Goal: Task Accomplishment & Management: Use online tool/utility

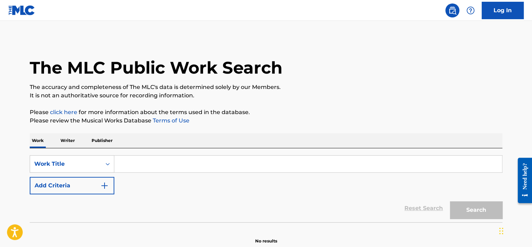
click at [493, 9] on link "Log In" at bounding box center [503, 10] width 42 height 17
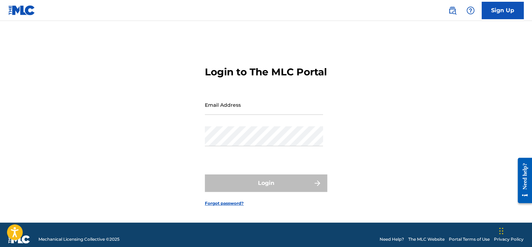
type input "[PERSON_NAME][EMAIL_ADDRESS][PERSON_NAME][DOMAIN_NAME]"
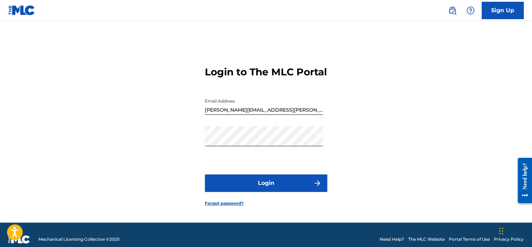
click at [276, 192] on button "Login" at bounding box center [266, 183] width 122 height 17
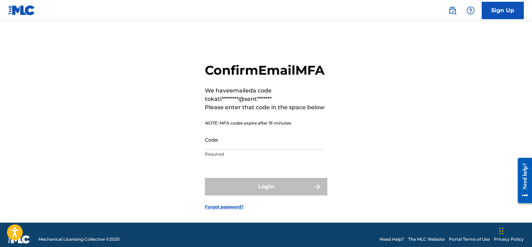
click at [219, 150] on input "Code" at bounding box center [264, 140] width 118 height 20
paste input "075367"
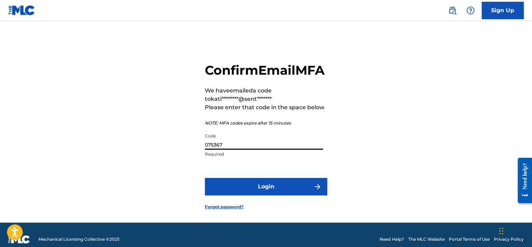
type input "075367"
click at [248, 196] on button "Login" at bounding box center [266, 186] width 122 height 17
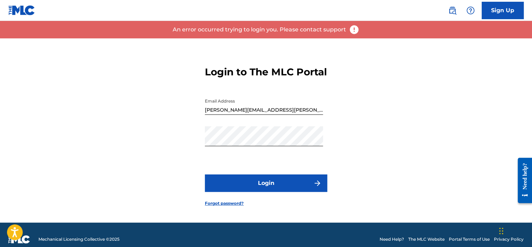
click at [251, 189] on button "Login" at bounding box center [266, 183] width 122 height 17
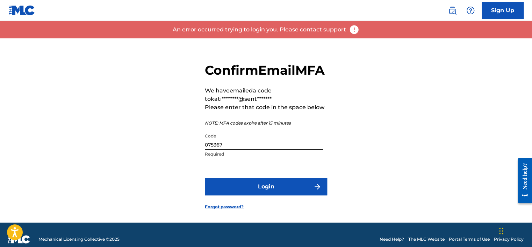
click at [243, 196] on button "Login" at bounding box center [266, 186] width 122 height 17
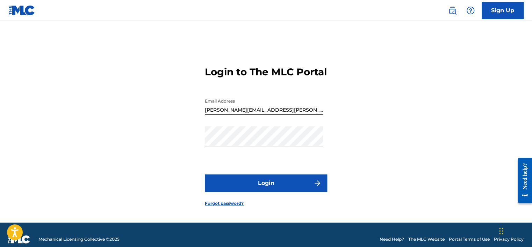
click at [245, 190] on button "Login" at bounding box center [266, 183] width 122 height 17
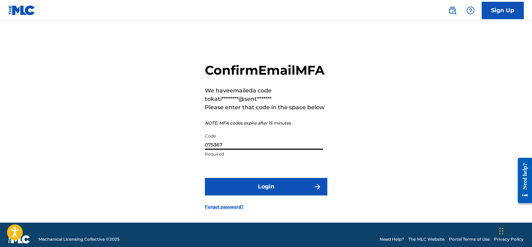
drag, startPoint x: 227, startPoint y: 157, endPoint x: 201, endPoint y: 159, distance: 25.6
click at [201, 159] on div "Confirm Email MFA We have emailed a code to kati********@sent******* Please ent…" at bounding box center [265, 130] width 489 height 185
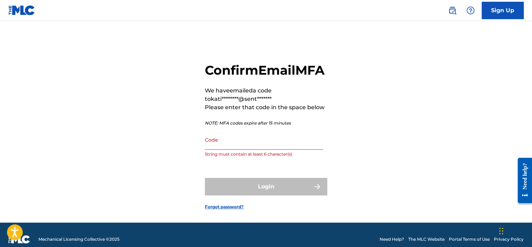
click at [249, 150] on input "Code" at bounding box center [264, 140] width 118 height 20
paste input "278711"
click at [263, 196] on div "Login" at bounding box center [266, 186] width 122 height 17
click at [241, 150] on input "278711" at bounding box center [264, 140] width 118 height 20
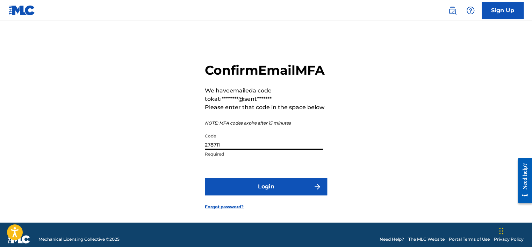
type input "278711"
click at [270, 196] on button "Login" at bounding box center [266, 186] width 122 height 17
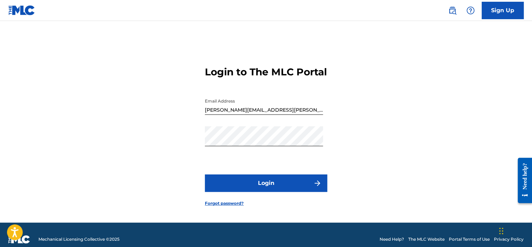
click at [132, 160] on div "Login to The MLC Portal Email Address [PERSON_NAME][EMAIL_ADDRESS][PERSON_NAME]…" at bounding box center [265, 130] width 489 height 185
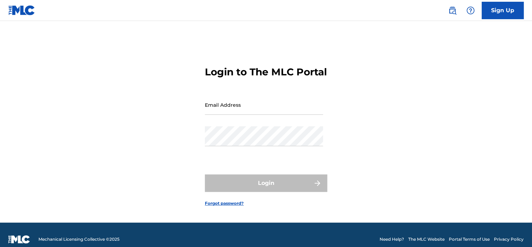
type input "[PERSON_NAME][EMAIL_ADDRESS][PERSON_NAME][DOMAIN_NAME]"
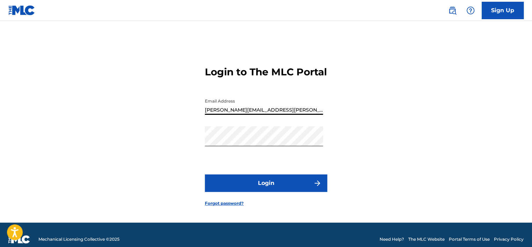
click at [229, 108] on input "[PERSON_NAME][EMAIL_ADDRESS][PERSON_NAME][DOMAIN_NAME]" at bounding box center [264, 105] width 118 height 20
click at [199, 145] on div "Login to The MLC Portal Email Address [PERSON_NAME][EMAIL_ADDRESS][PERSON_NAME]…" at bounding box center [265, 130] width 489 height 185
click at [341, 149] on div "Login to The MLC Portal Email Address [PERSON_NAME][EMAIL_ADDRESS][PERSON_NAME]…" at bounding box center [265, 130] width 489 height 185
click at [266, 189] on button "Login" at bounding box center [266, 183] width 122 height 17
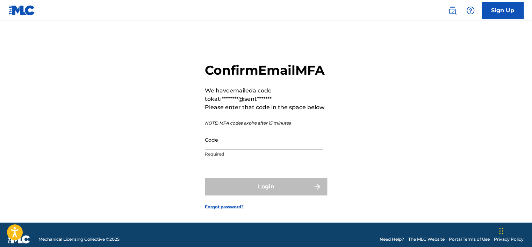
drag, startPoint x: 223, startPoint y: 148, endPoint x: 223, endPoint y: 152, distance: 3.8
click at [223, 149] on input "Code" at bounding box center [264, 140] width 118 height 20
paste input "201555"
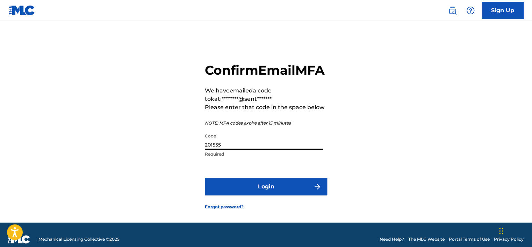
type input "201555"
click at [250, 196] on button "Login" at bounding box center [266, 186] width 122 height 17
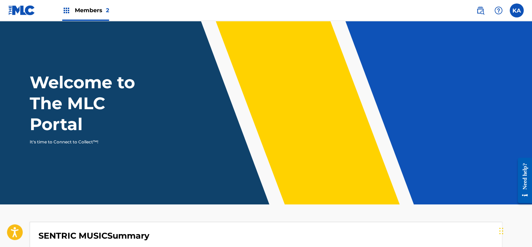
click at [89, 8] on span "Members 2" at bounding box center [92, 10] width 34 height 8
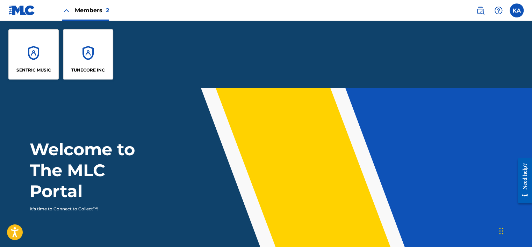
click at [88, 57] on div "TUNECORE INC" at bounding box center [88, 54] width 50 height 50
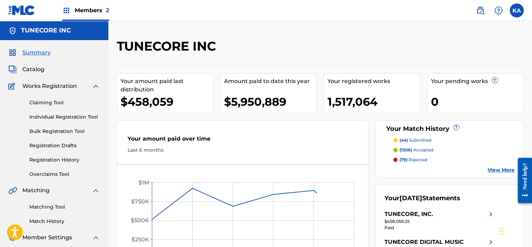
click at [55, 172] on link "Overclaims Tool" at bounding box center [64, 174] width 71 height 7
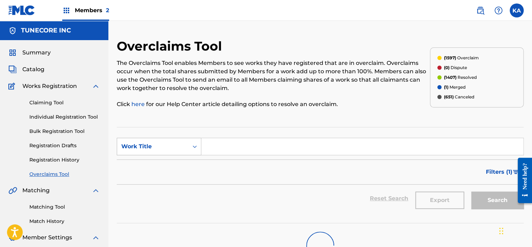
click at [163, 141] on div "Work Title" at bounding box center [152, 146] width 71 height 13
click at [163, 166] on div "MLC Song Code" at bounding box center [159, 164] width 84 height 17
click at [224, 151] on input "Search Form" at bounding box center [362, 146] width 322 height 17
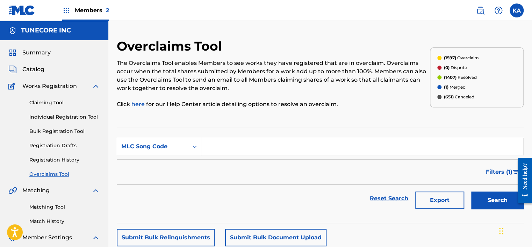
click at [218, 143] on input "Search Form" at bounding box center [362, 146] width 322 height 17
paste input "ES200S"
type input "ES200S"
click at [488, 202] on button "Search" at bounding box center [497, 200] width 52 height 17
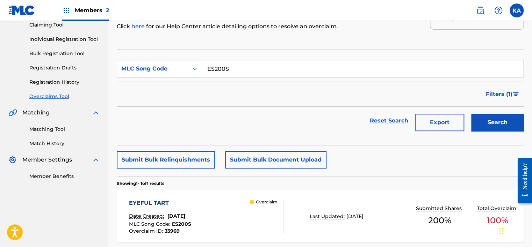
scroll to position [124, 0]
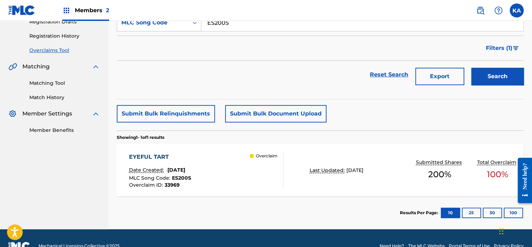
click at [236, 173] on div "EYEFUL TART Date Created: [DATE] MLC Song Code : ES200S Overclaim ID : 33969 Ov…" at bounding box center [206, 170] width 154 height 35
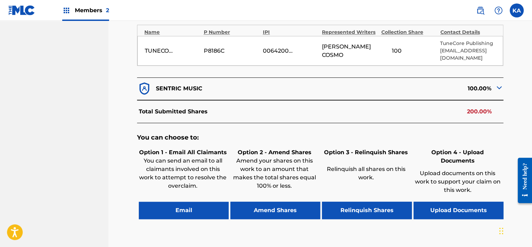
scroll to position [280, 0]
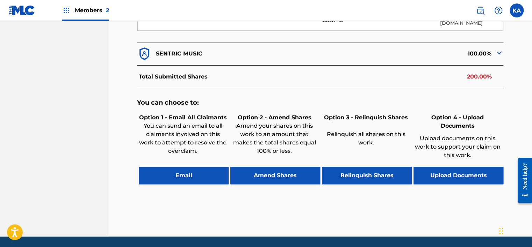
click at [460, 171] on button "Upload Documents" at bounding box center [458, 175] width 90 height 17
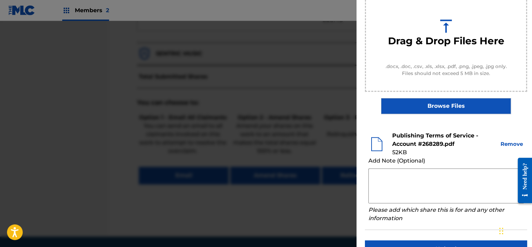
scroll to position [105, 0]
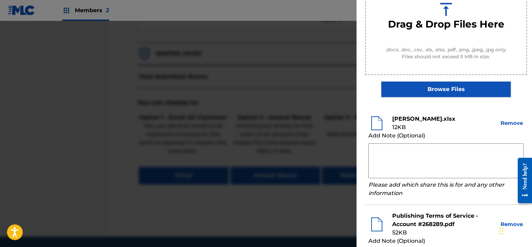
click at [410, 155] on textarea at bounding box center [445, 161] width 155 height 35
paste textarea "By clicking to agree to the terms of the agreement ACCOUNT NAME is declaring th…"
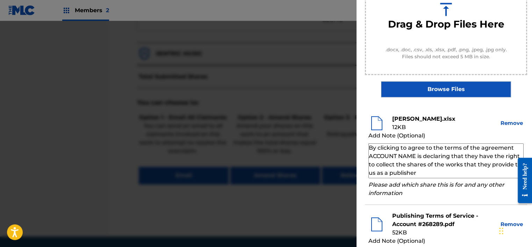
drag, startPoint x: 369, startPoint y: 155, endPoint x: 416, endPoint y: 155, distance: 46.5
click at [416, 155] on textarea "By clicking to agree to the terms of the agreement ACCOUNT NAME is declaring th…" at bounding box center [445, 161] width 155 height 35
paste textarea "DZHEIMS KOSMO"
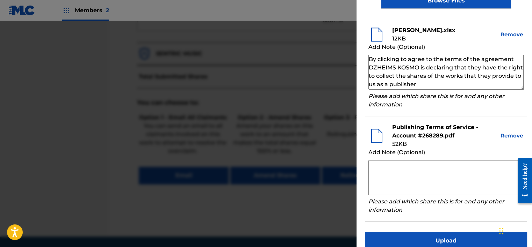
scroll to position [204, 0]
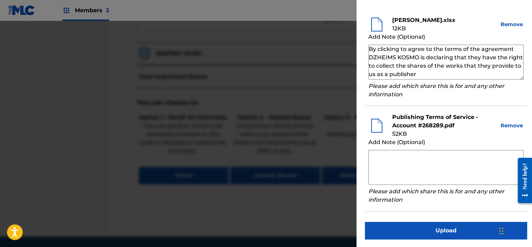
type textarea "By clicking to agree to the terms of the agreement DZHEIMS KOSMO is declaring t…"
click at [454, 230] on button "Upload" at bounding box center [446, 230] width 162 height 17
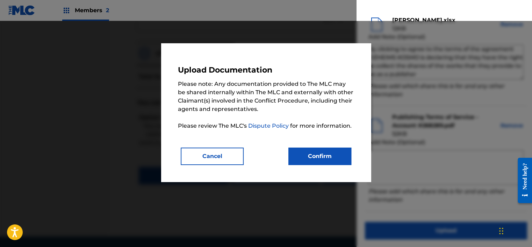
click at [194, 150] on button "Cancel" at bounding box center [212, 156] width 63 height 17
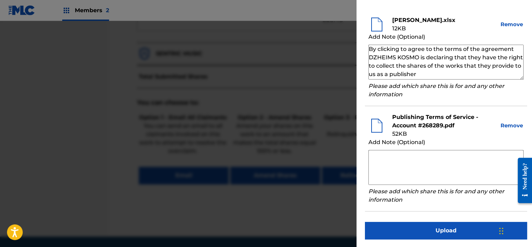
drag, startPoint x: 464, startPoint y: 70, endPoint x: 399, endPoint y: 66, distance: 65.4
click at [399, 66] on textarea "By clicking to agree to the terms of the agreement DZHEIMS KOSMO is declaring t…" at bounding box center [445, 62] width 155 height 35
click at [442, 74] on textarea "By clicking to agree to the terms of the agreement DZHEIMS KOSMO is declaring t…" at bounding box center [445, 62] width 155 height 35
drag, startPoint x: 451, startPoint y: 74, endPoint x: 369, endPoint y: 49, distance: 85.9
click at [369, 49] on textarea "By clicking to agree to the terms of the agreement DZHEIMS KOSMO is declaring t…" at bounding box center [445, 62] width 155 height 35
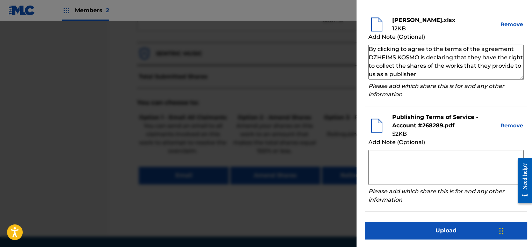
click at [507, 22] on button "Remove" at bounding box center [512, 25] width 24 height 8
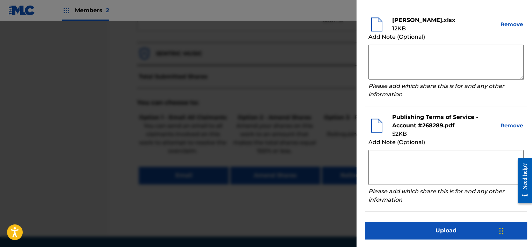
click at [384, 52] on textarea at bounding box center [445, 62] width 155 height 35
click at [384, 58] on textarea at bounding box center [445, 62] width 155 height 35
paste textarea "By clicking to agree to the terms of the agreement ACCOUNT NAME is declaring th…"
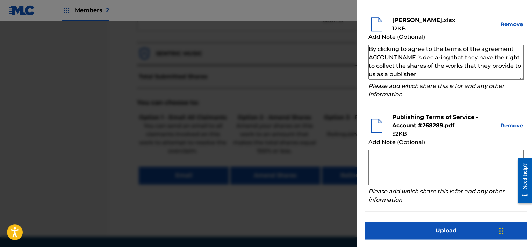
drag, startPoint x: 415, startPoint y: 57, endPoint x: 370, endPoint y: 60, distance: 45.2
click at [370, 60] on textarea "By clicking to agree to the terms of the agreement ACCOUNT NAME is declaring th…" at bounding box center [445, 62] width 155 height 35
paste textarea "DZHEIMS KOSMO"
type textarea "By clicking to agree to the terms of the agreement DZHEIMS KOSMO is declaring t…"
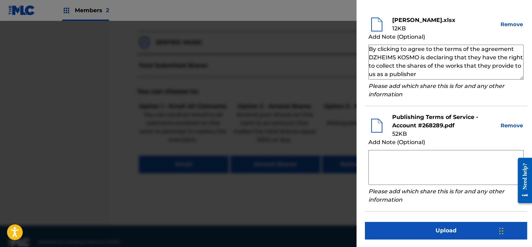
scroll to position [295, 0]
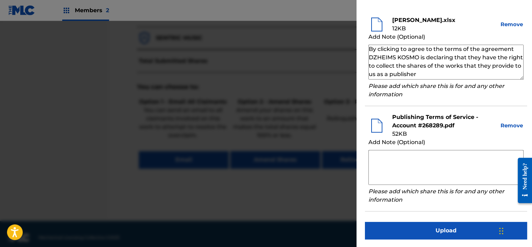
click at [416, 232] on button "Upload" at bounding box center [446, 230] width 162 height 17
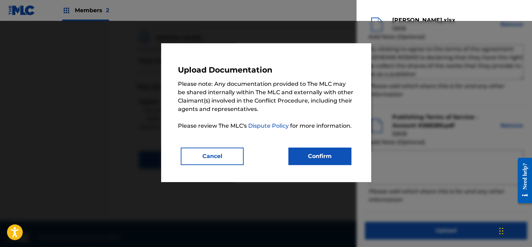
click at [331, 154] on button "Confirm" at bounding box center [319, 156] width 63 height 17
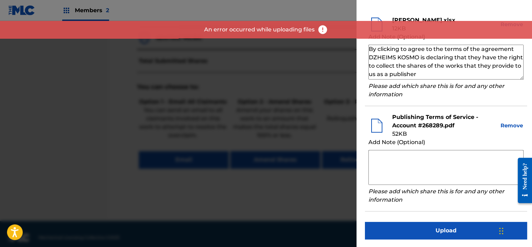
click at [408, 232] on button "Upload" at bounding box center [446, 230] width 162 height 17
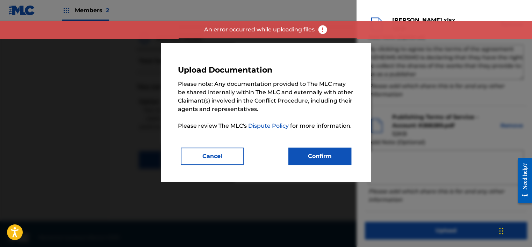
click at [337, 160] on button "Confirm" at bounding box center [319, 156] width 63 height 17
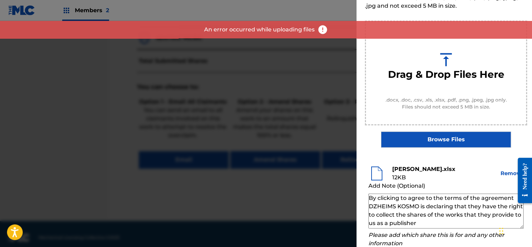
scroll to position [0, 0]
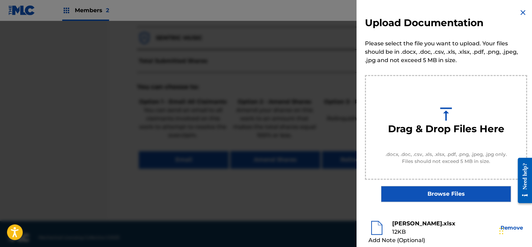
click at [520, 10] on img at bounding box center [523, 12] width 8 height 8
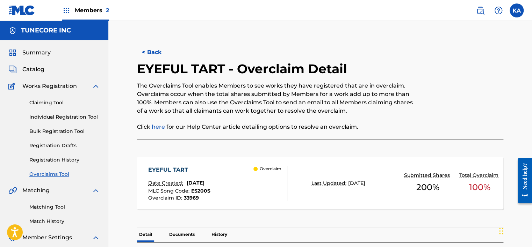
click at [163, 52] on button "< Back" at bounding box center [158, 52] width 42 height 17
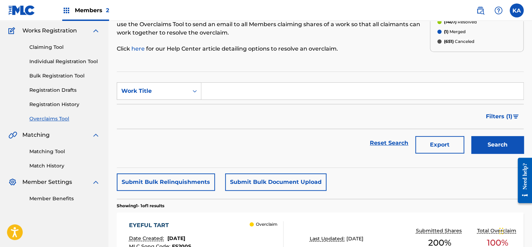
scroll to position [51, 0]
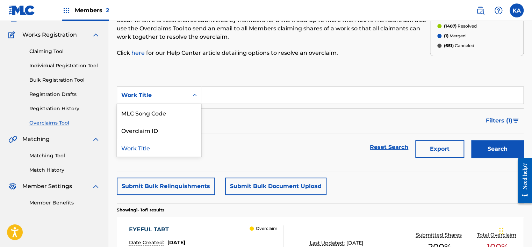
click at [174, 103] on div "Work Title" at bounding box center [159, 95] width 85 height 17
click at [168, 115] on div "MLC Song Code" at bounding box center [159, 112] width 84 height 17
click at [217, 89] on input "Search Form" at bounding box center [362, 95] width 322 height 17
paste input "CL1X22"
type input "CL1X22"
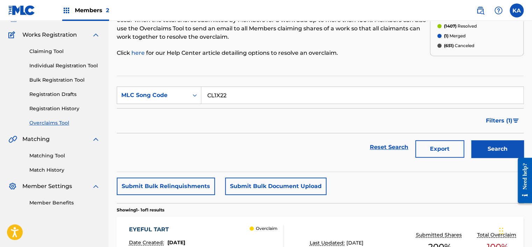
click at [492, 146] on button "Search" at bounding box center [497, 148] width 52 height 17
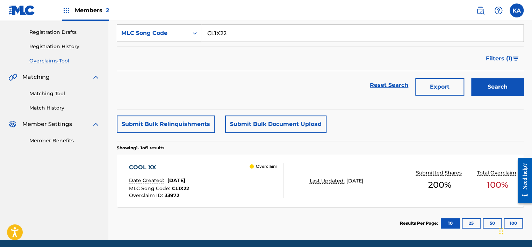
scroll to position [124, 0]
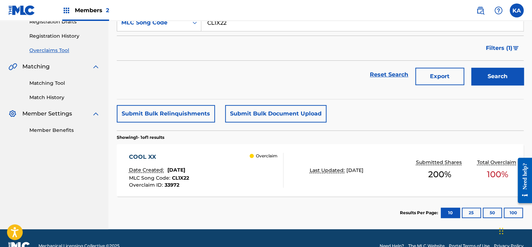
click at [210, 149] on div "COOL XX Date Created: [DATE] MLC Song Code : CL1X22 Overclaim ID : 33972 Overcl…" at bounding box center [320, 170] width 407 height 52
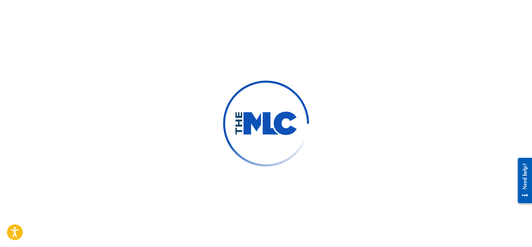
scroll to position [53, 0]
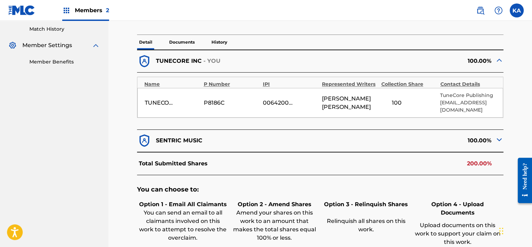
scroll to position [295, 0]
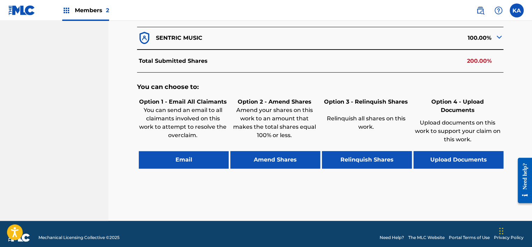
click at [438, 151] on button "Upload Documents" at bounding box center [458, 159] width 90 height 17
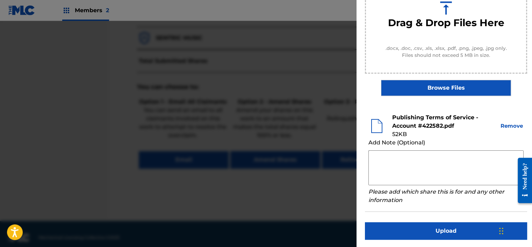
scroll to position [107, 0]
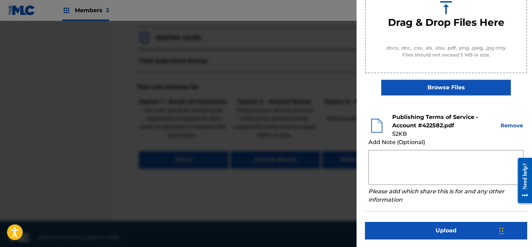
click at [426, 229] on button "Upload" at bounding box center [446, 230] width 162 height 17
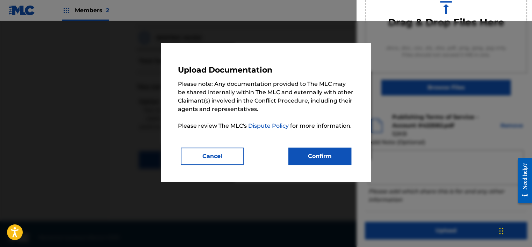
click at [316, 160] on button "Confirm" at bounding box center [319, 156] width 63 height 17
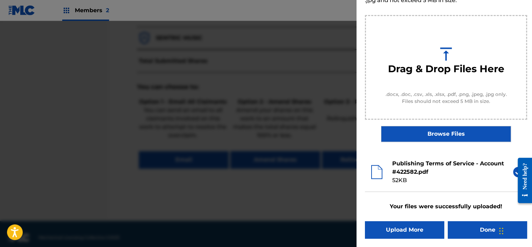
scroll to position [60, 0]
click at [473, 231] on button "Done" at bounding box center [487, 230] width 79 height 17
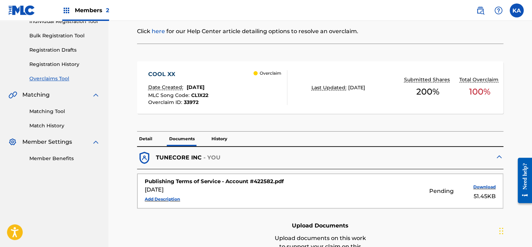
scroll to position [140, 0]
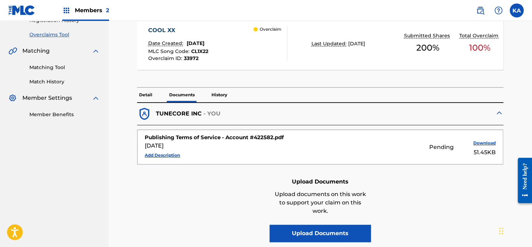
click at [150, 89] on p "Detail" at bounding box center [145, 95] width 17 height 15
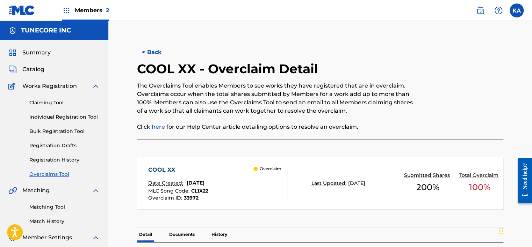
drag, startPoint x: 153, startPoint y: 54, endPoint x: 158, endPoint y: 57, distance: 5.6
click at [153, 54] on button "< Back" at bounding box center [158, 52] width 42 height 17
click at [144, 46] on button "< Back" at bounding box center [158, 52] width 42 height 17
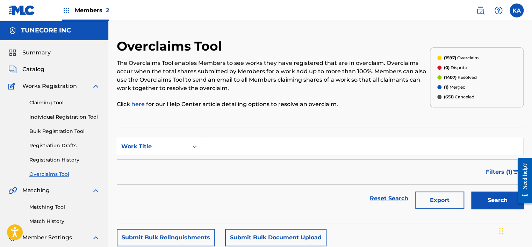
click at [232, 145] on input "Search Form" at bounding box center [362, 146] width 322 height 17
drag, startPoint x: 232, startPoint y: 145, endPoint x: 180, endPoint y: 143, distance: 51.8
click at [180, 143] on div "Work Title" at bounding box center [152, 147] width 63 height 8
click at [174, 167] on div "MLC Song Code" at bounding box center [159, 164] width 84 height 17
click at [222, 149] on input "Search Form" at bounding box center [362, 146] width 322 height 17
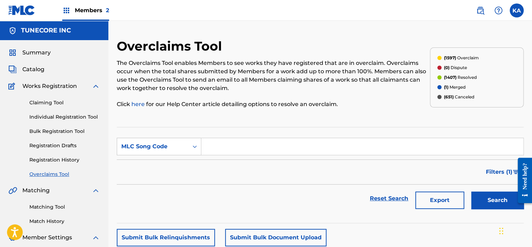
paste input "HQ1B8S"
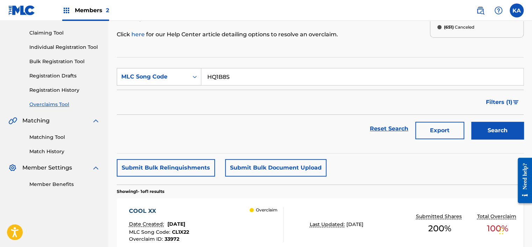
type input "HQ1B8S"
click at [495, 130] on button "Search" at bounding box center [497, 130] width 52 height 17
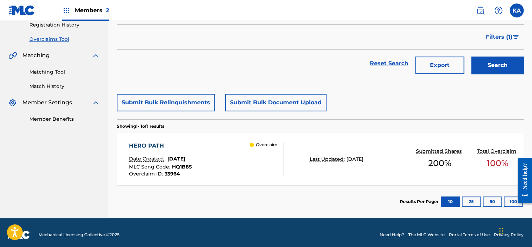
scroll to position [139, 0]
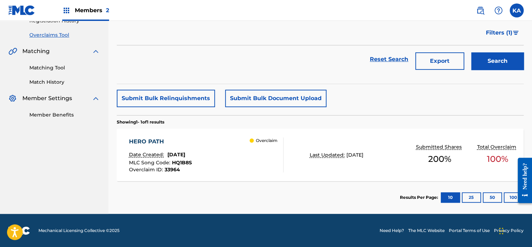
click at [192, 170] on div "Overclaim ID : 33964" at bounding box center [160, 169] width 63 height 5
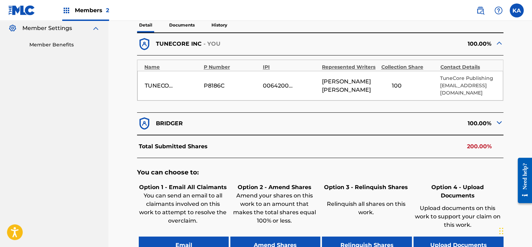
scroll to position [245, 0]
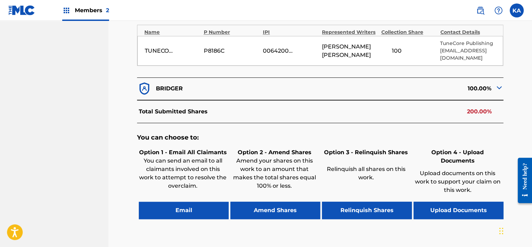
click at [351, 205] on button "Relinquish Shares" at bounding box center [367, 210] width 90 height 17
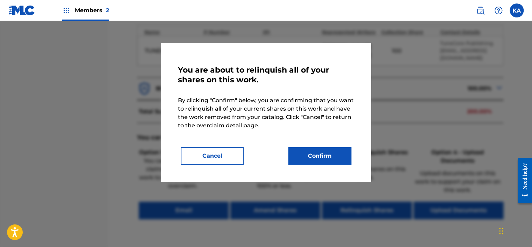
click at [210, 157] on button "Cancel" at bounding box center [212, 155] width 63 height 17
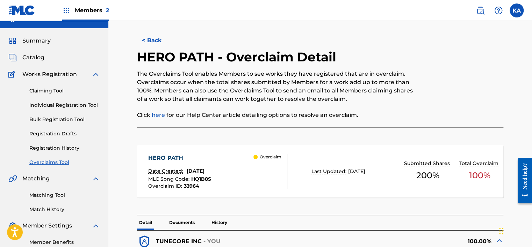
scroll to position [0, 0]
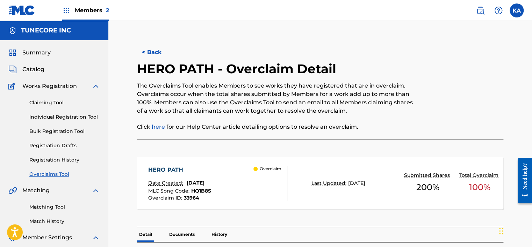
click at [147, 45] on button "< Back" at bounding box center [158, 52] width 42 height 17
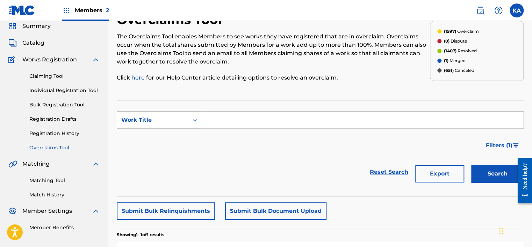
scroll to position [16, 0]
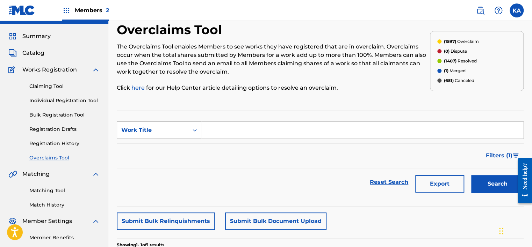
click at [189, 130] on div "Search Form" at bounding box center [194, 130] width 13 height 13
click at [183, 147] on div "MLC Song Code" at bounding box center [159, 147] width 84 height 17
click at [233, 123] on input "Search Form" at bounding box center [362, 130] width 322 height 17
paste input "S67XTY"
type input "S67XTY"
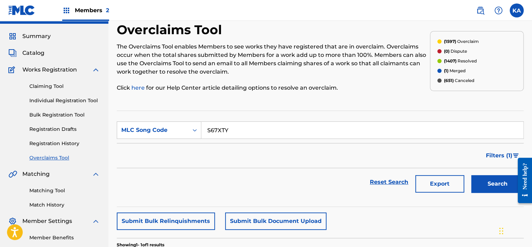
click at [499, 185] on button "Search" at bounding box center [497, 183] width 52 height 17
click at [485, 185] on button "Search" at bounding box center [497, 183] width 52 height 17
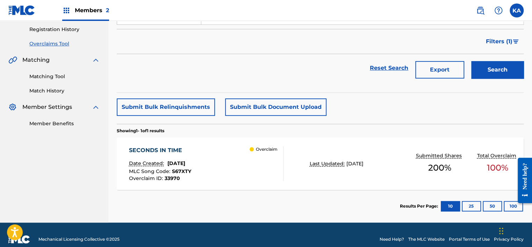
scroll to position [139, 0]
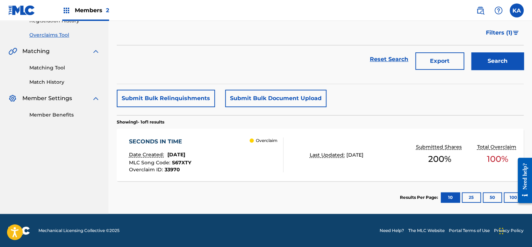
click at [214, 138] on div "SECONDS IN TIME Date Created: [DATE] MLC Song Code : S67XTY Overclaim ID : 3397…" at bounding box center [206, 155] width 154 height 35
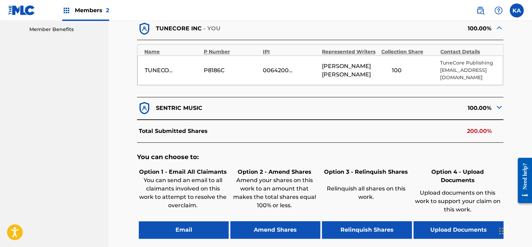
scroll to position [210, 0]
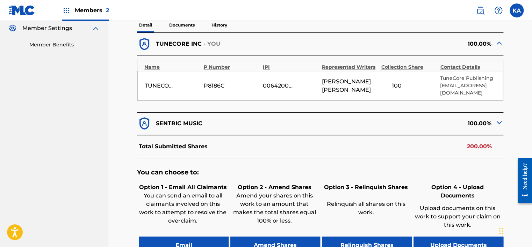
click at [454, 237] on button "Upload Documents" at bounding box center [458, 245] width 90 height 17
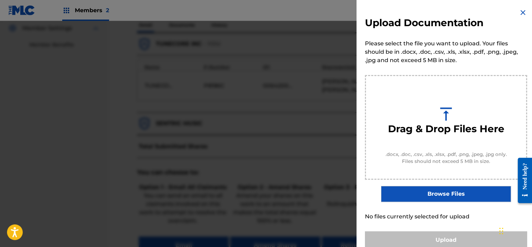
click at [522, 13] on img at bounding box center [523, 12] width 8 height 8
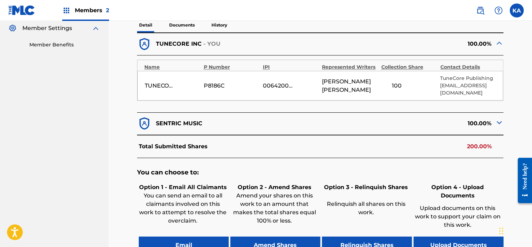
scroll to position [245, 0]
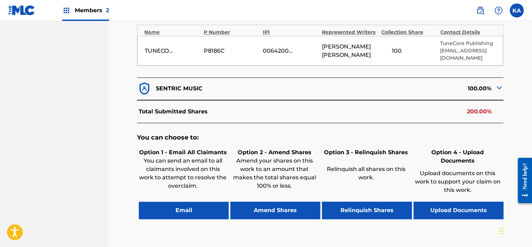
click at [450, 202] on button "Upload Documents" at bounding box center [458, 210] width 90 height 17
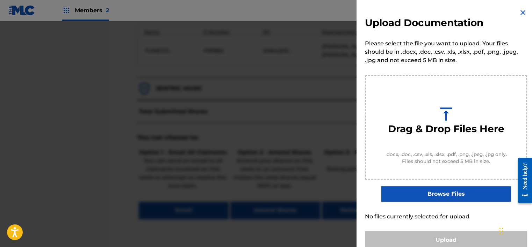
click at [519, 9] on img at bounding box center [523, 12] width 8 height 8
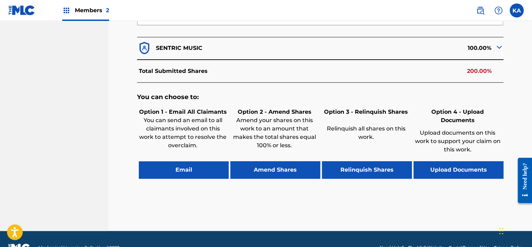
scroll to position [295, 0]
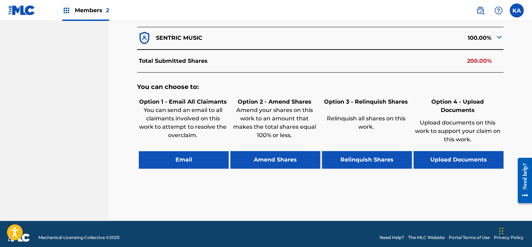
click at [442, 151] on button "Upload Documents" at bounding box center [458, 159] width 90 height 17
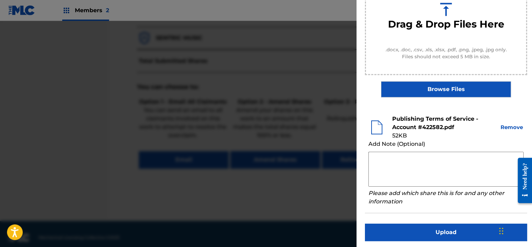
scroll to position [107, 0]
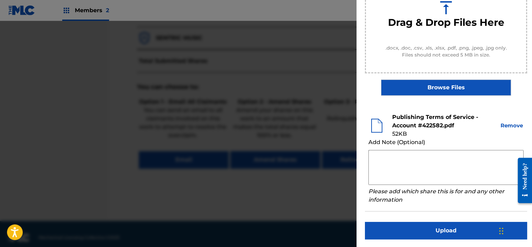
click at [446, 232] on button "Upload" at bounding box center [446, 230] width 162 height 17
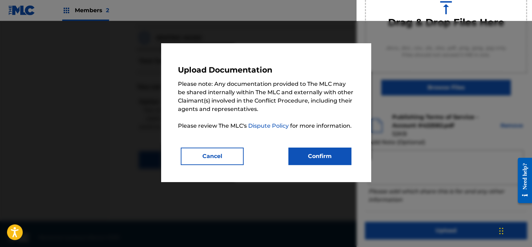
click at [311, 151] on button "Confirm" at bounding box center [319, 156] width 63 height 17
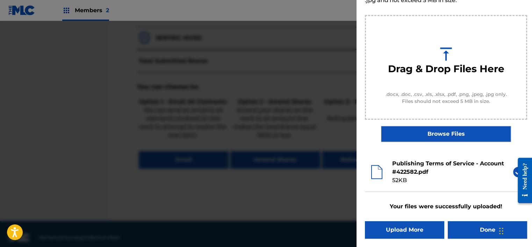
scroll to position [60, 0]
click at [480, 236] on button "Done" at bounding box center [487, 230] width 79 height 17
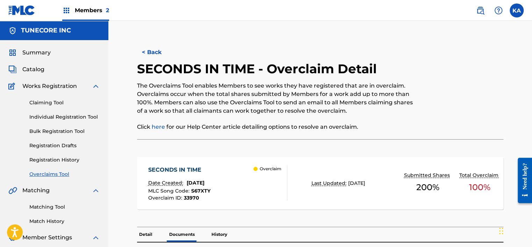
click at [150, 53] on button "< Back" at bounding box center [158, 52] width 42 height 17
click at [153, 50] on button "< Back" at bounding box center [158, 52] width 42 height 17
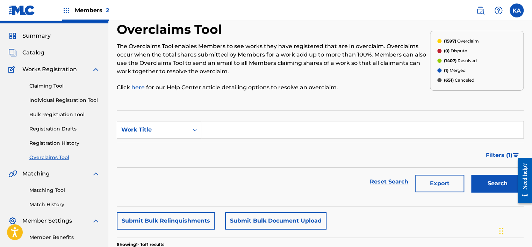
scroll to position [16, 0]
click at [178, 131] on div "Work Title" at bounding box center [152, 130] width 63 height 8
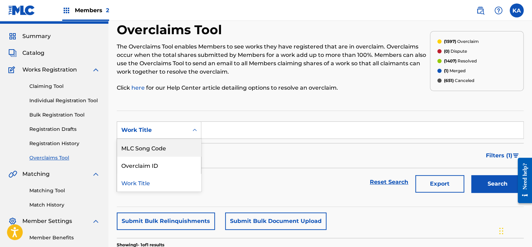
click at [172, 151] on div "MLC Song Code" at bounding box center [159, 147] width 84 height 17
click at [203, 133] on input "Search Form" at bounding box center [362, 130] width 322 height 17
paste input "T51DYM"
type input "T51DYM"
click at [491, 182] on button "Search" at bounding box center [497, 183] width 52 height 17
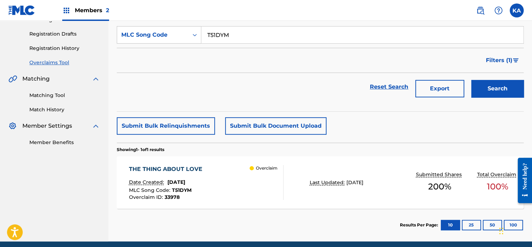
scroll to position [124, 0]
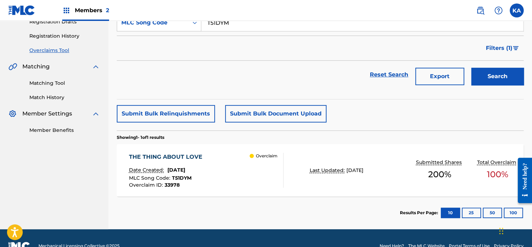
click at [205, 176] on div "MLC Song Code : T51DYM" at bounding box center [167, 179] width 77 height 7
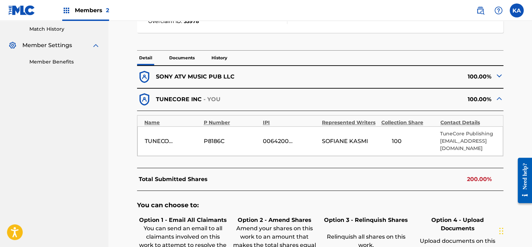
scroll to position [158, 0]
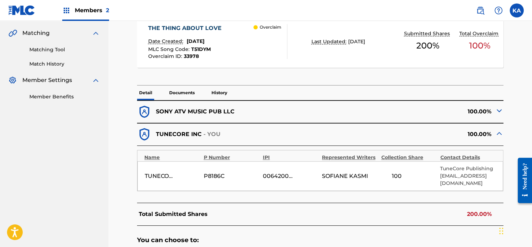
click at [495, 111] on img at bounding box center [499, 111] width 8 height 8
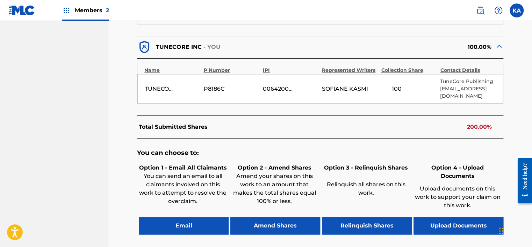
scroll to position [402, 0]
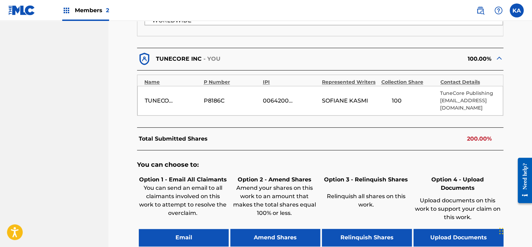
click at [442, 229] on button "Upload Documents" at bounding box center [458, 237] width 90 height 17
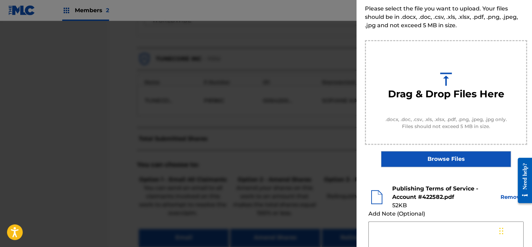
click at [509, 195] on button "Remove" at bounding box center [512, 198] width 24 height 8
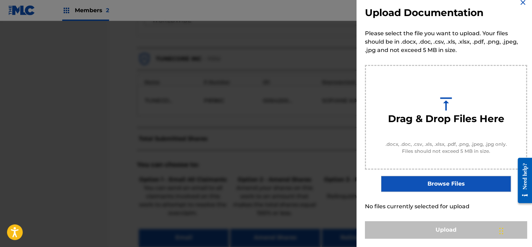
scroll to position [10, 0]
click at [521, 2] on img at bounding box center [523, 3] width 8 height 8
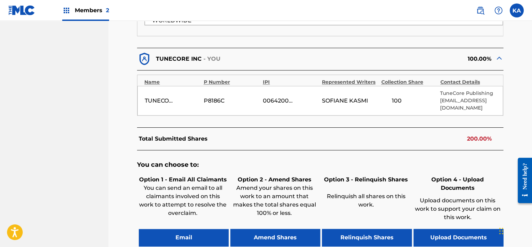
click at [443, 229] on button "Upload Documents" at bounding box center [458, 237] width 90 height 17
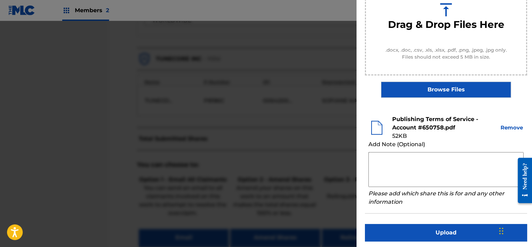
scroll to position [105, 0]
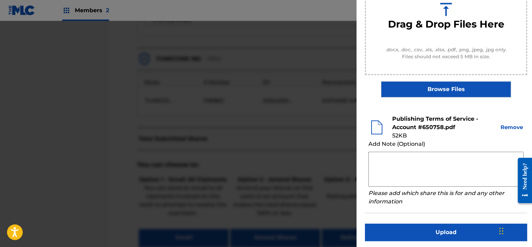
click at [446, 229] on button "Upload" at bounding box center [446, 232] width 162 height 17
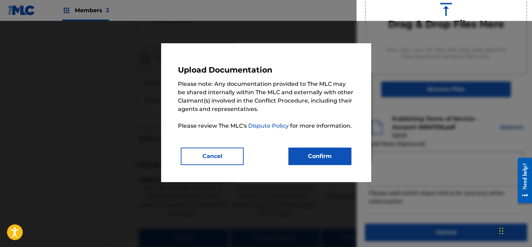
click at [305, 148] on button "Confirm" at bounding box center [319, 156] width 63 height 17
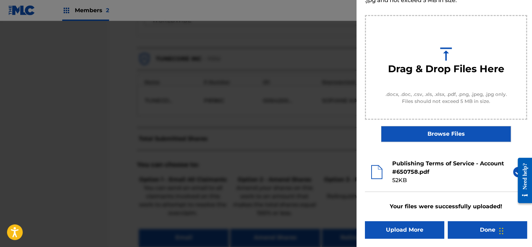
scroll to position [60, 0]
click at [482, 230] on button "Done" at bounding box center [487, 230] width 79 height 17
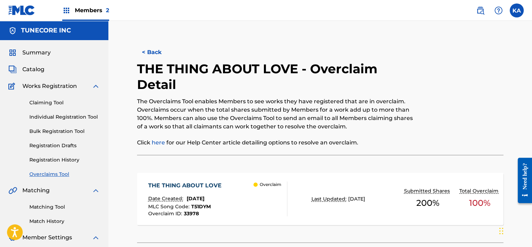
click at [162, 50] on button "< Back" at bounding box center [158, 52] width 42 height 17
click at [149, 52] on button "< Back" at bounding box center [158, 52] width 42 height 17
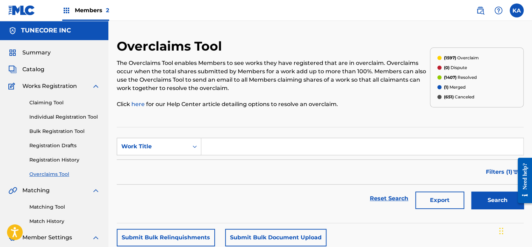
click at [243, 151] on input "Search Form" at bounding box center [362, 146] width 322 height 17
click at [180, 146] on div "Work Title" at bounding box center [152, 147] width 63 height 8
click at [178, 160] on div "MLC Song Code" at bounding box center [159, 164] width 84 height 17
click at [216, 150] on input "Search Form" at bounding box center [362, 146] width 322 height 17
paste input "L03N"
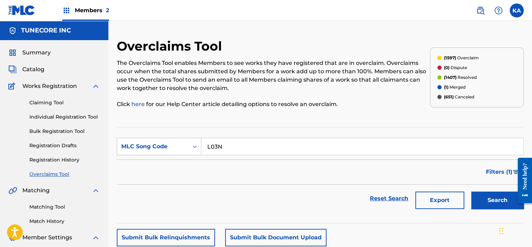
type input "L03N"
click at [144, 144] on div "MLC Song Code" at bounding box center [152, 147] width 63 height 8
click at [159, 161] on div "Work Title" at bounding box center [159, 164] width 84 height 17
click at [190, 148] on div "Search Form" at bounding box center [194, 146] width 13 height 13
click at [174, 163] on div "MLC Song Code" at bounding box center [159, 164] width 84 height 17
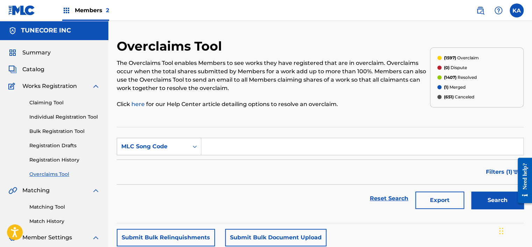
click at [209, 147] on input "Search Form" at bounding box center [362, 146] width 322 height 17
paste input "LS6MIO"
type input "LS6MIO"
click at [487, 197] on button "Search" at bounding box center [497, 200] width 52 height 17
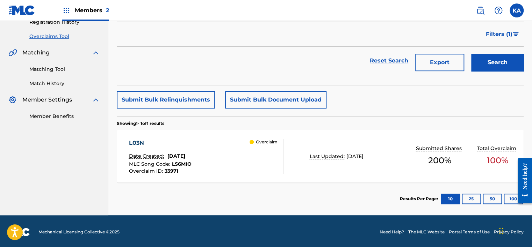
scroll to position [139, 0]
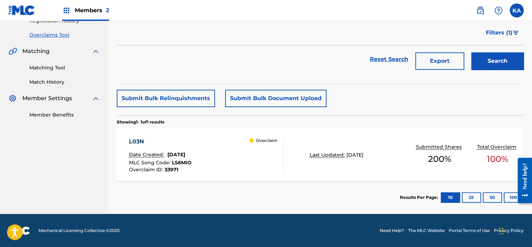
click at [245, 166] on div "L03N Date Created: [DATE] MLC Song Code : LS6MIO Overclaim ID : 33971 Overclaim" at bounding box center [206, 155] width 154 height 35
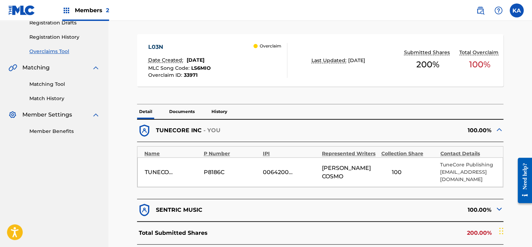
scroll to position [140, 0]
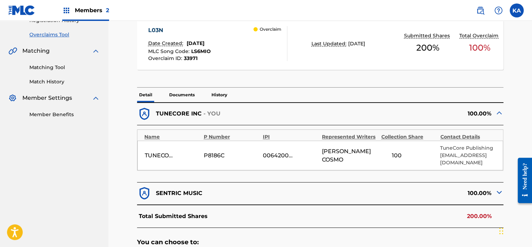
click at [499, 190] on img at bounding box center [499, 192] width 8 height 8
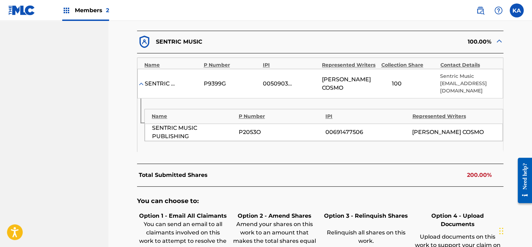
scroll to position [315, 0]
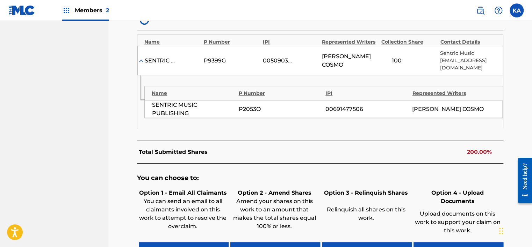
click at [447, 243] on button "Upload Documents" at bounding box center [458, 251] width 90 height 17
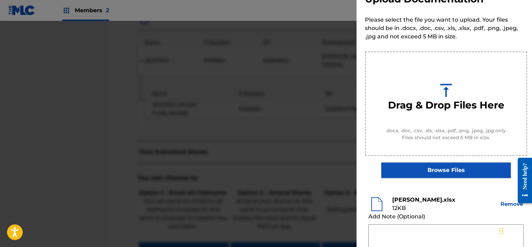
scroll to position [70, 0]
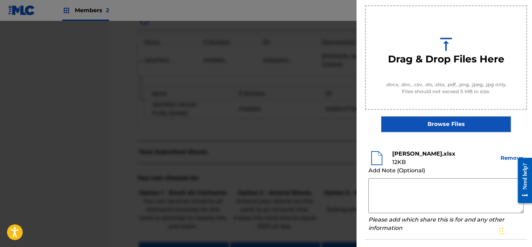
click at [411, 193] on textarea at bounding box center [445, 196] width 155 height 35
paste textarea "By clicking to agree to the terms of the agreement ACCOUNT NAME is declaring th…"
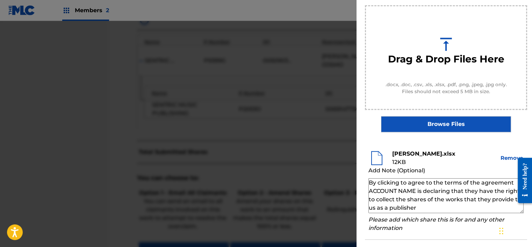
drag, startPoint x: 370, startPoint y: 190, endPoint x: 414, endPoint y: 192, distance: 44.8
click at [414, 192] on textarea "By clicking to agree to the terms of the agreement ACCOUNT NAME is declaring th…" at bounding box center [445, 196] width 155 height 35
paste textarea "DZHEIMS KOSMO"
type textarea "By clicking to agree to the terms of the agreement DZHEIMS KOSMO is declaring t…"
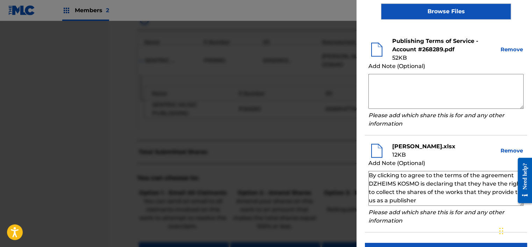
scroll to position [204, 0]
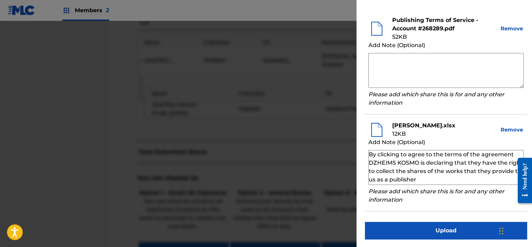
click at [458, 228] on button "Upload" at bounding box center [446, 230] width 162 height 17
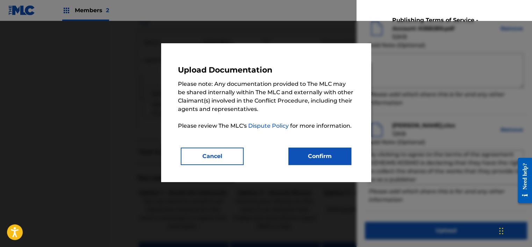
click at [313, 155] on button "Confirm" at bounding box center [319, 156] width 63 height 17
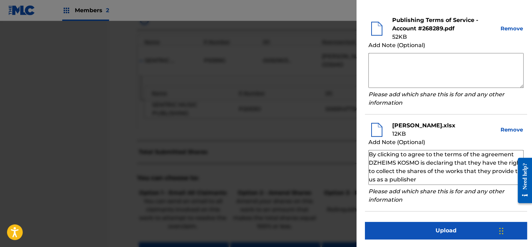
click at [397, 230] on button "Upload" at bounding box center [446, 230] width 162 height 17
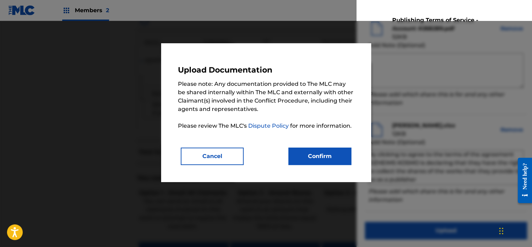
click at [325, 162] on button "Confirm" at bounding box center [319, 156] width 63 height 17
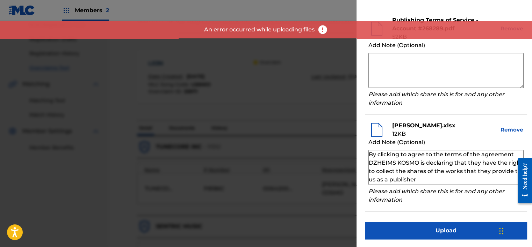
scroll to position [0, 0]
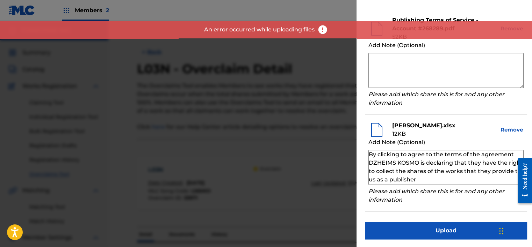
click at [264, 85] on div at bounding box center [266, 144] width 532 height 247
drag, startPoint x: 266, startPoint y: 81, endPoint x: 272, endPoint y: 92, distance: 12.1
click at [267, 84] on div at bounding box center [266, 144] width 532 height 247
drag, startPoint x: 272, startPoint y: 92, endPoint x: 277, endPoint y: 110, distance: 19.5
click at [277, 109] on div at bounding box center [266, 144] width 532 height 247
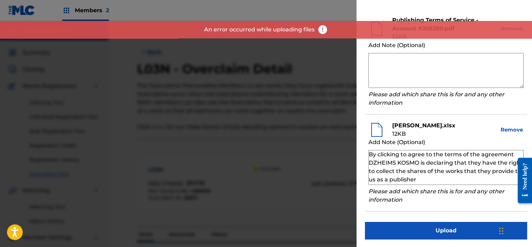
drag, startPoint x: 279, startPoint y: 118, endPoint x: 284, endPoint y: 145, distance: 27.6
click at [281, 143] on div at bounding box center [266, 144] width 532 height 247
click at [311, 174] on div at bounding box center [266, 144] width 532 height 247
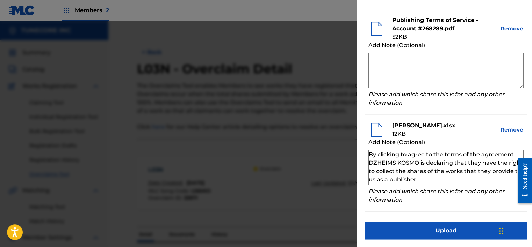
click at [327, 162] on div at bounding box center [266, 144] width 532 height 247
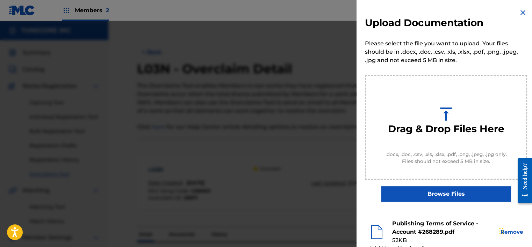
click at [521, 12] on img at bounding box center [523, 12] width 8 height 8
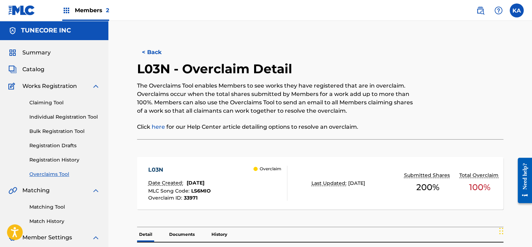
click at [154, 47] on button "< Back" at bounding box center [158, 52] width 42 height 17
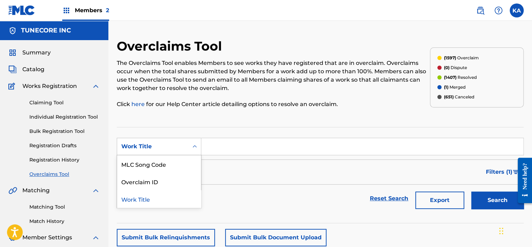
click at [178, 147] on div "Work Title" at bounding box center [152, 147] width 63 height 8
click at [180, 171] on div "MLC Song Code" at bounding box center [159, 164] width 84 height 17
click at [215, 145] on input "Search Form" at bounding box center [362, 146] width 322 height 17
paste input "GB8K6Z"
type input "GB8K6Z"
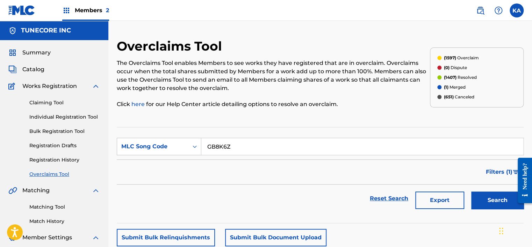
click at [488, 195] on button "Search" at bounding box center [497, 200] width 52 height 17
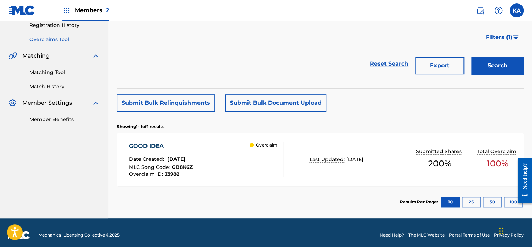
scroll to position [139, 0]
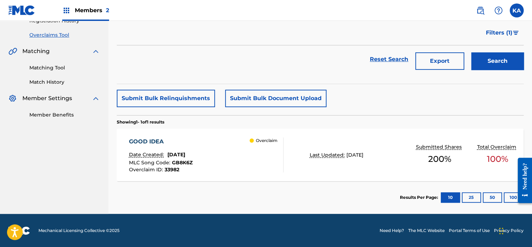
click at [210, 139] on div "GOOD IDEA Date Created: [DATE] MLC Song Code : GB8K6Z Overclaim ID : 33982 Over…" at bounding box center [206, 155] width 154 height 35
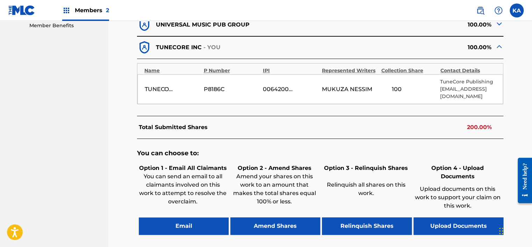
scroll to position [295, 0]
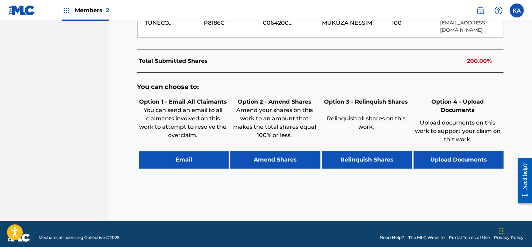
click at [447, 159] on button "Upload Documents" at bounding box center [458, 159] width 90 height 17
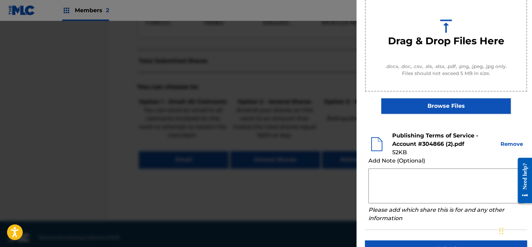
scroll to position [105, 0]
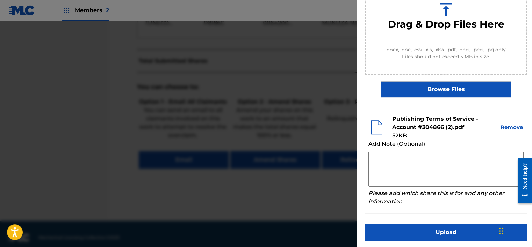
click at [429, 229] on button "Upload" at bounding box center [446, 232] width 162 height 17
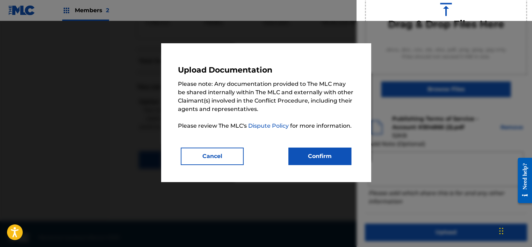
click at [333, 152] on button "Confirm" at bounding box center [319, 156] width 63 height 17
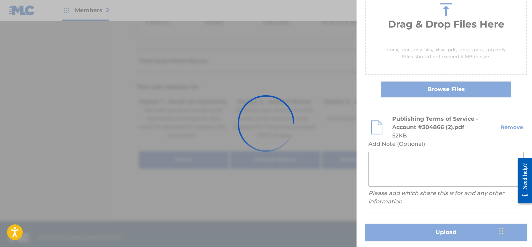
scroll to position [60, 0]
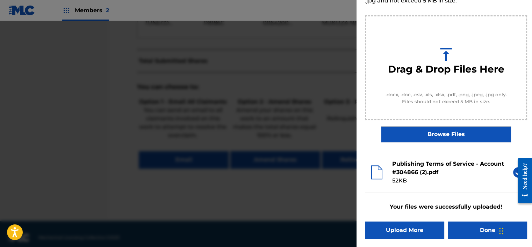
click at [468, 238] on button "Done" at bounding box center [487, 230] width 79 height 17
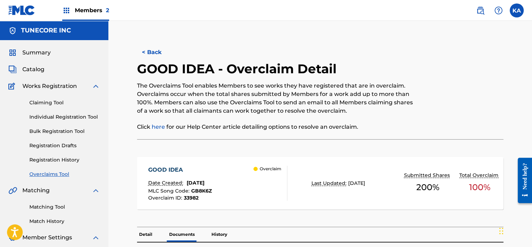
click at [152, 53] on button "< Back" at bounding box center [158, 52] width 42 height 17
click at [147, 47] on button "< Back" at bounding box center [158, 52] width 42 height 17
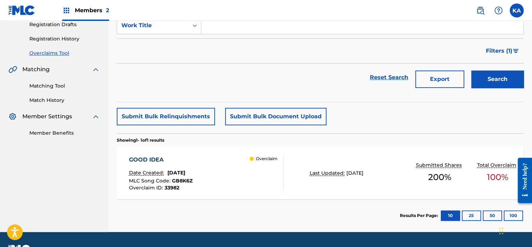
scroll to position [51, 0]
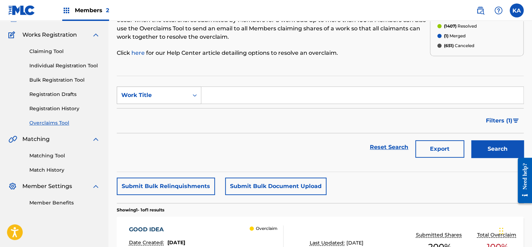
click at [165, 87] on div "Work Title" at bounding box center [159, 95] width 85 height 17
click at [168, 105] on div "MLC Song Code" at bounding box center [159, 112] width 84 height 17
click at [221, 99] on input "Search Form" at bounding box center [362, 95] width 322 height 17
paste input "S72I2B"
type input "S72I2B"
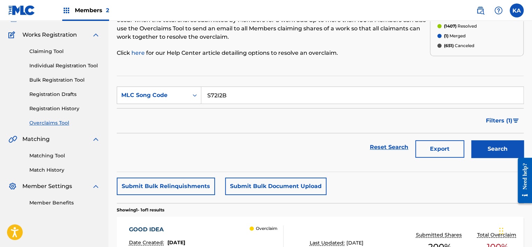
click at [492, 152] on button "Search" at bounding box center [497, 148] width 52 height 17
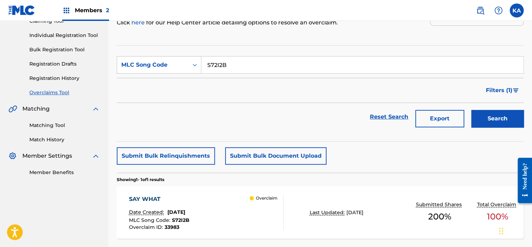
scroll to position [121, 0]
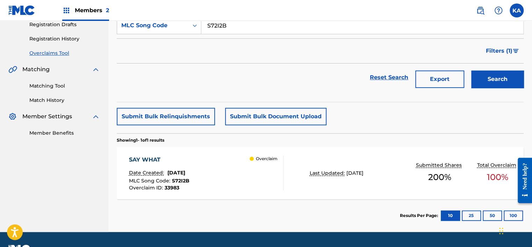
click at [247, 180] on div "SAY WHAT Date Created: [DATE] MLC Song Code : S72I2B Overclaim ID : 33983 Overc…" at bounding box center [206, 173] width 154 height 35
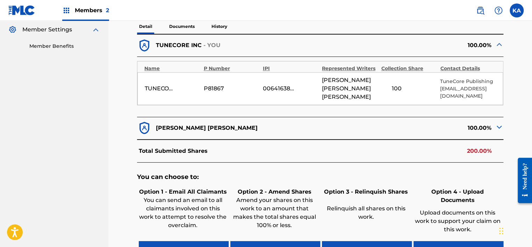
scroll to position [210, 0]
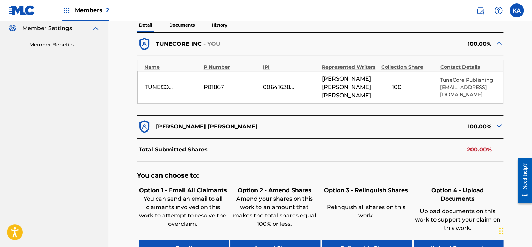
click at [500, 130] on img at bounding box center [499, 126] width 8 height 8
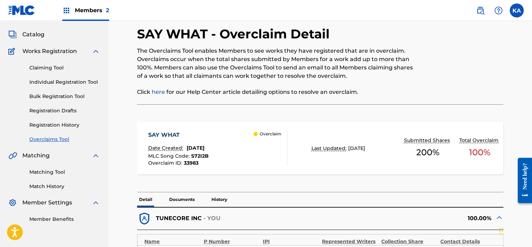
scroll to position [0, 0]
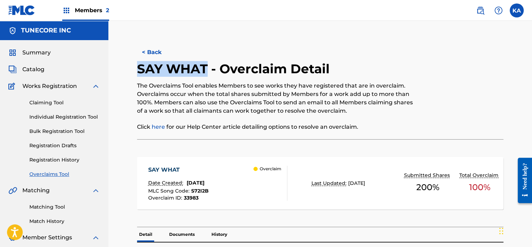
drag, startPoint x: 207, startPoint y: 67, endPoint x: 137, endPoint y: 66, distance: 69.9
click at [137, 66] on h2 "SAY WHAT - Overclaim Detail" at bounding box center [235, 69] width 196 height 16
drag, startPoint x: 137, startPoint y: 66, endPoint x: 148, endPoint y: 64, distance: 11.3
copy h2 "SAY WHAT"
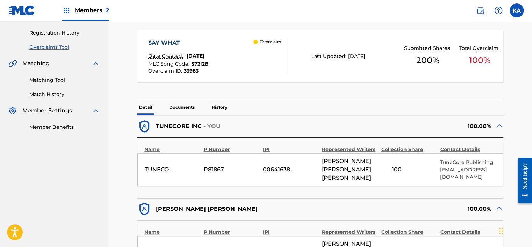
scroll to position [140, 0]
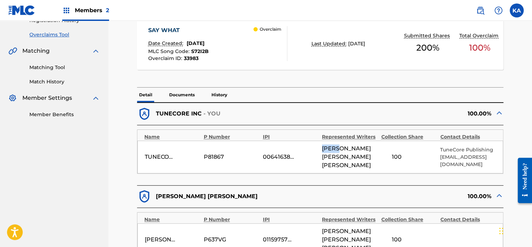
drag, startPoint x: 340, startPoint y: 147, endPoint x: 322, endPoint y: 151, distance: 18.6
click at [322, 151] on span "[PERSON_NAME] [PERSON_NAME]" at bounding box center [350, 157] width 56 height 25
drag, startPoint x: 322, startPoint y: 151, endPoint x: 325, endPoint y: 149, distance: 3.6
copy span "MARIO"
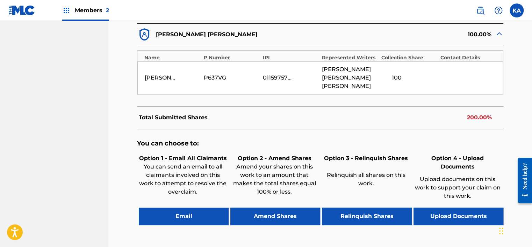
scroll to position [315, 0]
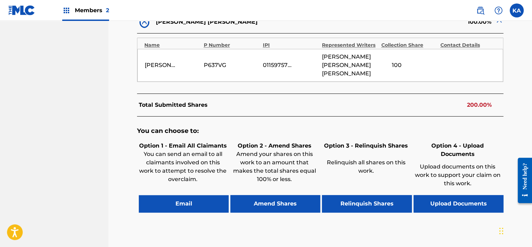
click at [469, 209] on button "Upload Documents" at bounding box center [458, 203] width 90 height 17
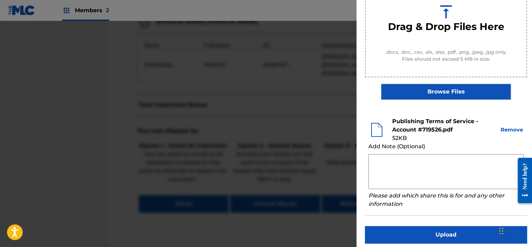
scroll to position [107, 0]
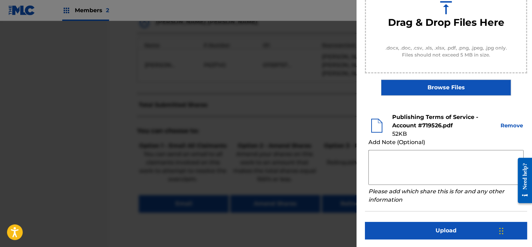
click at [453, 233] on button "Upload" at bounding box center [446, 230] width 162 height 17
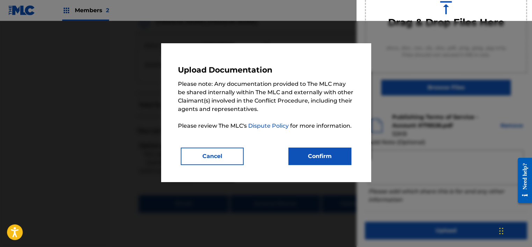
click at [302, 163] on button "Confirm" at bounding box center [319, 156] width 63 height 17
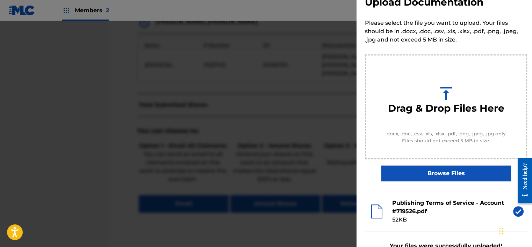
scroll to position [0, 0]
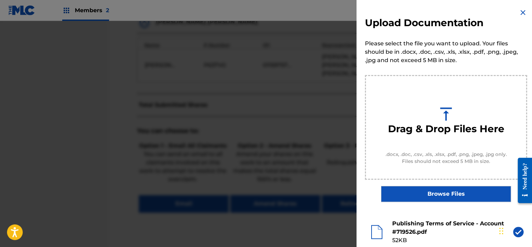
click at [522, 14] on img at bounding box center [523, 12] width 8 height 8
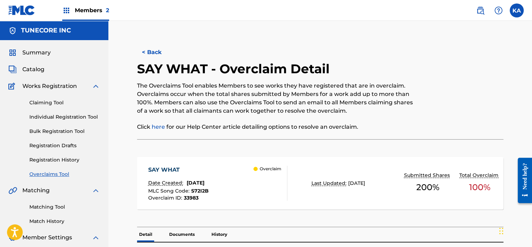
click at [151, 49] on button "< Back" at bounding box center [158, 52] width 42 height 17
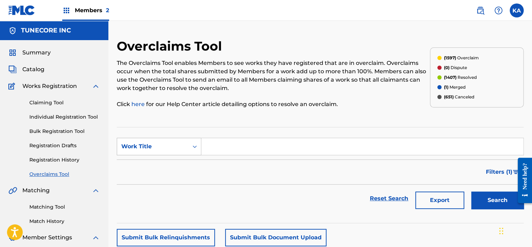
click at [159, 148] on div "Work Title" at bounding box center [152, 147] width 63 height 8
click at [159, 168] on div "MLC Song Code" at bounding box center [159, 164] width 84 height 17
click at [232, 149] on input "Search Form" at bounding box center [362, 146] width 322 height 17
paste input "RO4T88"
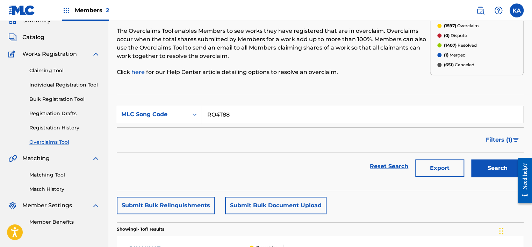
scroll to position [70, 0]
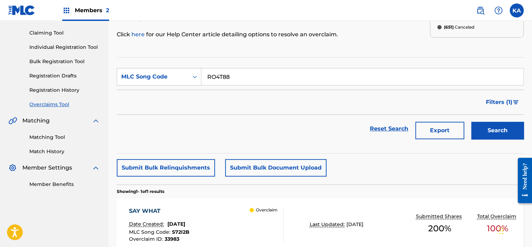
type input "RO4T88"
click at [500, 124] on button "Search" at bounding box center [497, 130] width 52 height 17
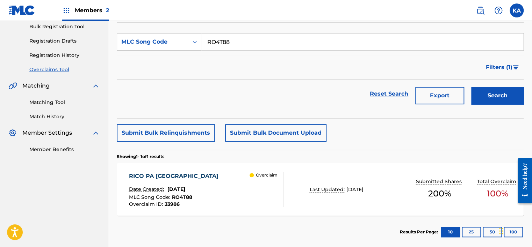
scroll to position [139, 0]
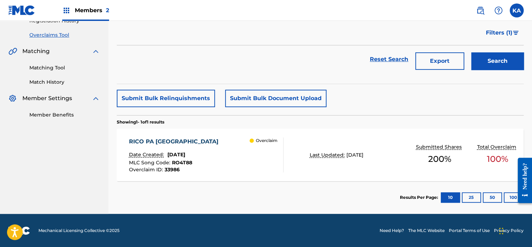
click at [168, 149] on div "RICO PA PA Date Created: [DATE] MLC Song Code : RO4T88 Overclaim ID : 33986" at bounding box center [175, 155] width 93 height 35
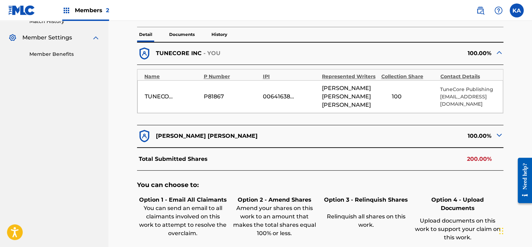
scroll to position [307, 0]
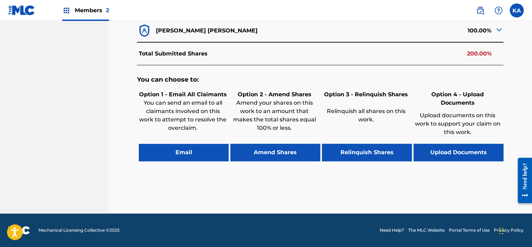
click at [446, 151] on button "Upload Documents" at bounding box center [458, 152] width 90 height 17
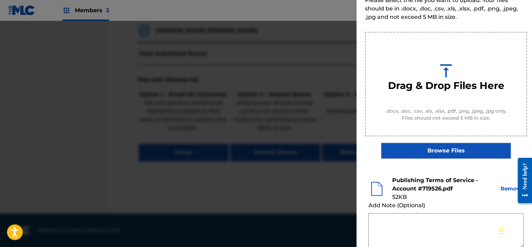
scroll to position [107, 0]
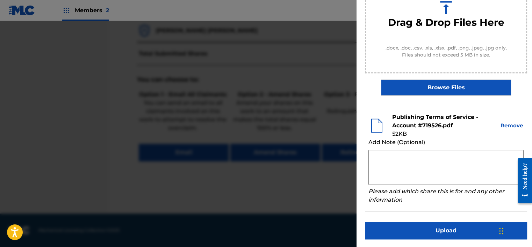
click at [466, 232] on button "Upload" at bounding box center [446, 230] width 162 height 17
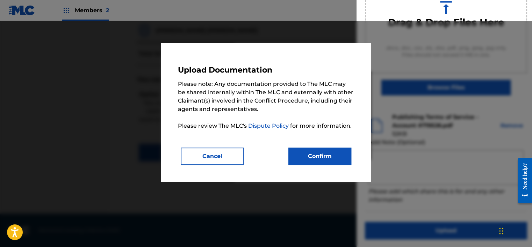
click at [313, 157] on button "Confirm" at bounding box center [319, 156] width 63 height 17
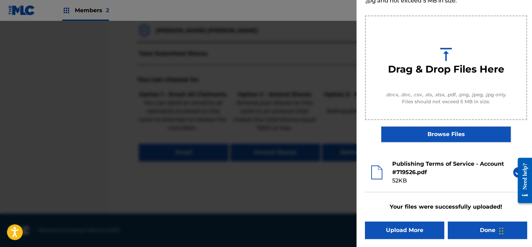
scroll to position [0, 0]
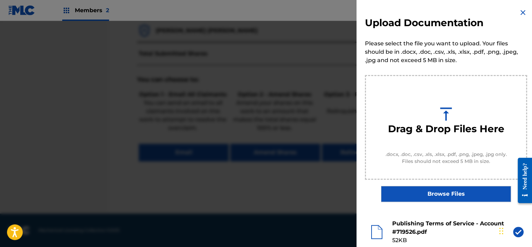
click at [522, 10] on img at bounding box center [523, 12] width 8 height 8
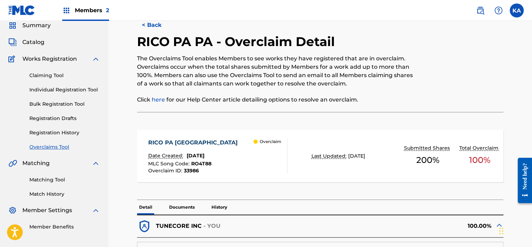
click at [149, 25] on button "< Back" at bounding box center [158, 24] width 42 height 17
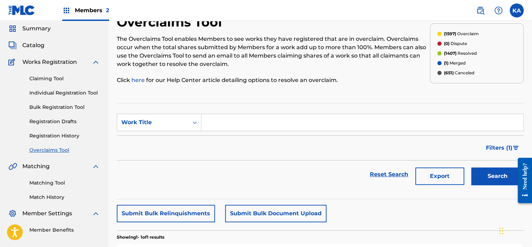
scroll to position [35, 0]
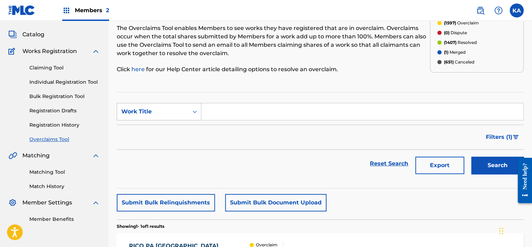
click at [173, 113] on div "Work Title" at bounding box center [152, 112] width 63 height 8
click at [169, 129] on div "MLC Song Code" at bounding box center [159, 129] width 84 height 17
click at [225, 109] on input "Search Form" at bounding box center [362, 111] width 322 height 17
paste input "YP3MPL"
type input "YP3MPL"
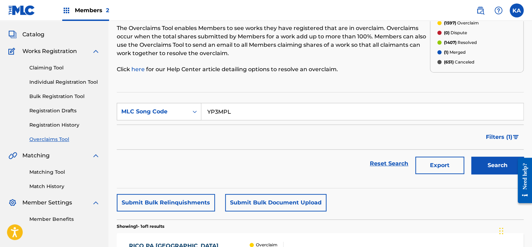
click at [485, 168] on button "Search" at bounding box center [497, 165] width 52 height 17
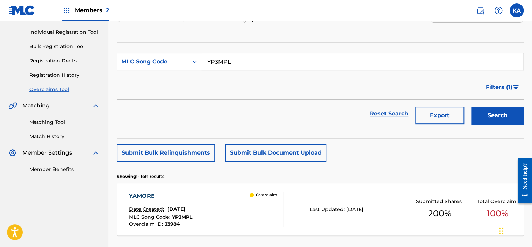
scroll to position [139, 0]
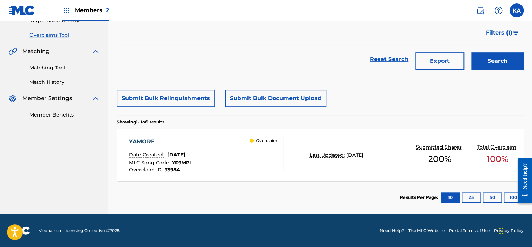
click at [192, 165] on div "MLC Song Code : YP3MPL" at bounding box center [160, 163] width 63 height 7
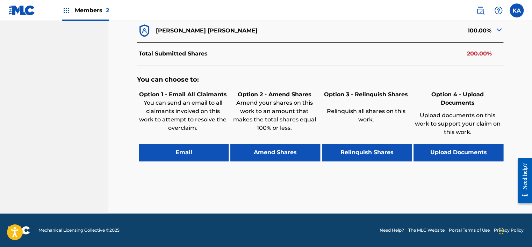
scroll to position [202, 0]
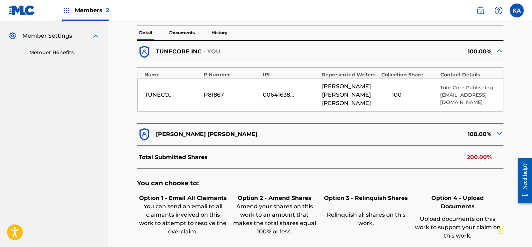
click at [462, 137] on div "100.00%" at bounding box center [411, 134] width 183 height 15
click at [478, 142] on div "100.00%" at bounding box center [411, 134] width 183 height 15
click at [498, 138] on img at bounding box center [499, 133] width 8 height 8
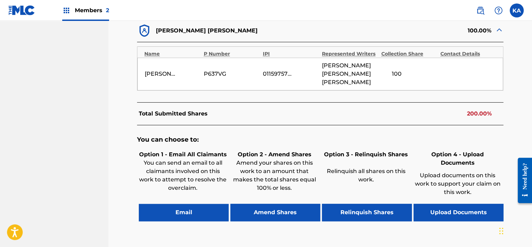
scroll to position [307, 0]
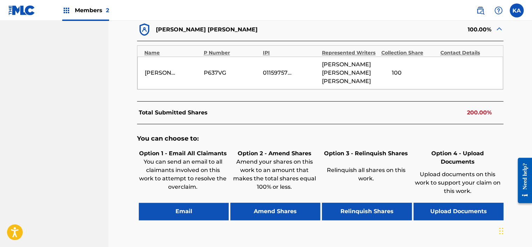
click at [462, 221] on button "Upload Documents" at bounding box center [458, 211] width 90 height 17
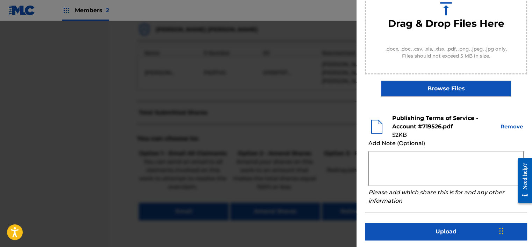
scroll to position [107, 0]
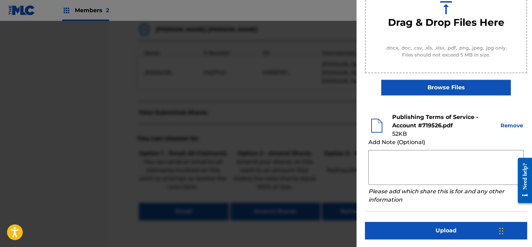
click at [467, 231] on button "Upload" at bounding box center [446, 230] width 162 height 17
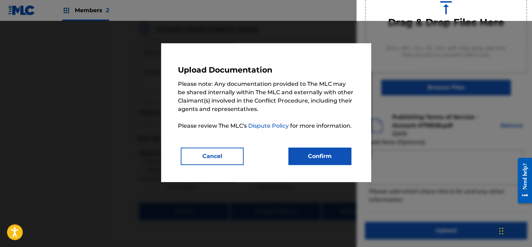
click at [311, 159] on button "Confirm" at bounding box center [319, 156] width 63 height 17
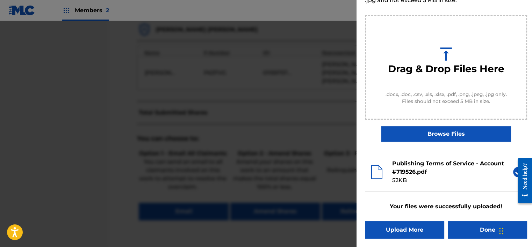
scroll to position [60, 0]
click at [484, 227] on button "Done" at bounding box center [487, 230] width 79 height 17
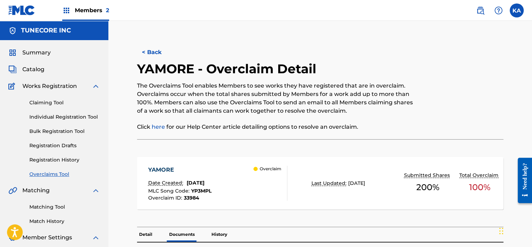
click at [152, 48] on button "< Back" at bounding box center [158, 52] width 42 height 17
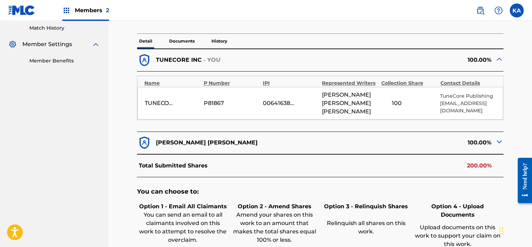
scroll to position [203, 0]
